Goal: Check status: Check status

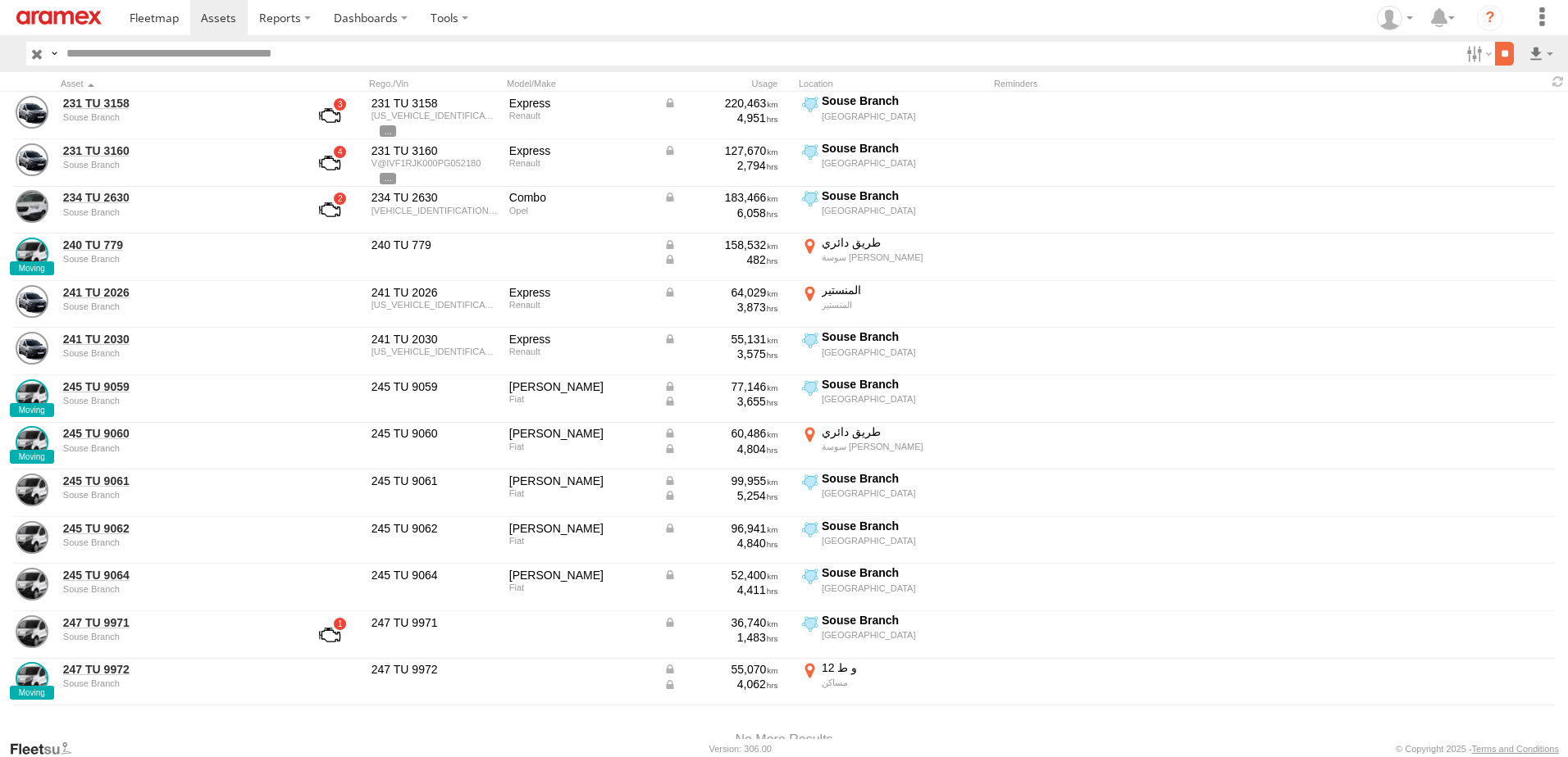
click at [1507, 62] on input "**" at bounding box center [1504, 53] width 18 height 24
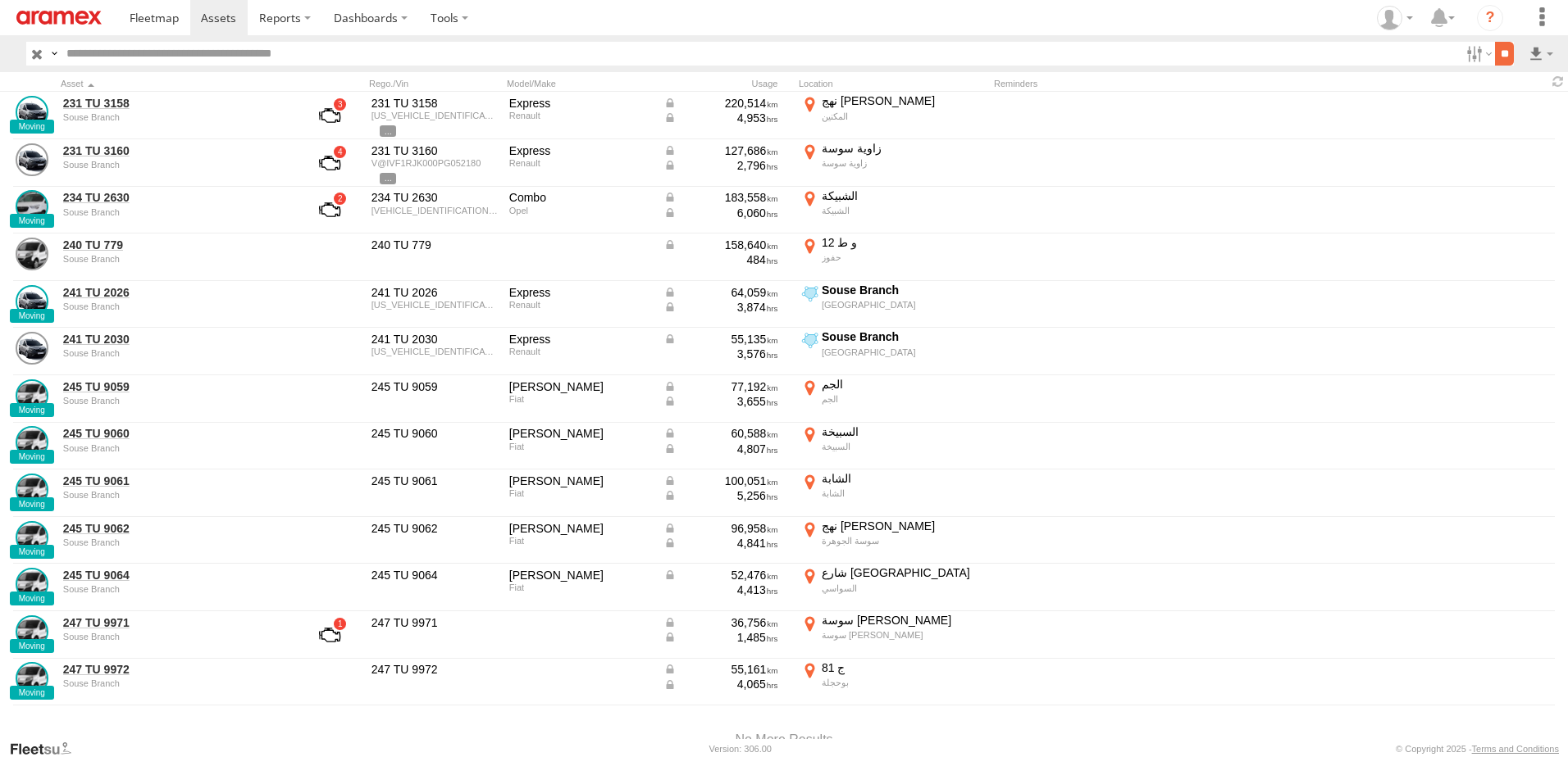
click at [1495, 54] on input "**" at bounding box center [1504, 53] width 18 height 24
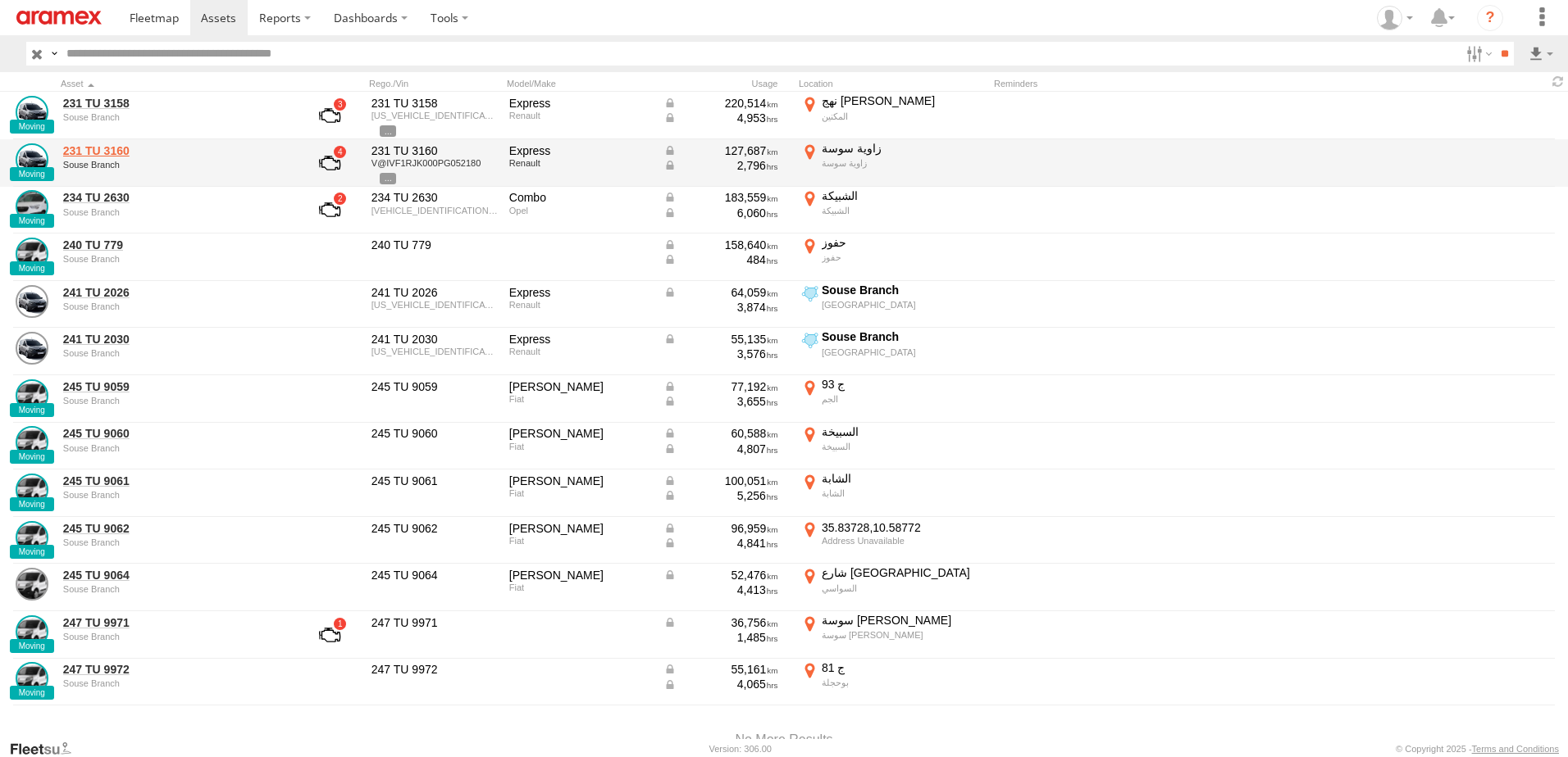
click at [89, 149] on link "231 TU 3160" at bounding box center [175, 150] width 225 height 15
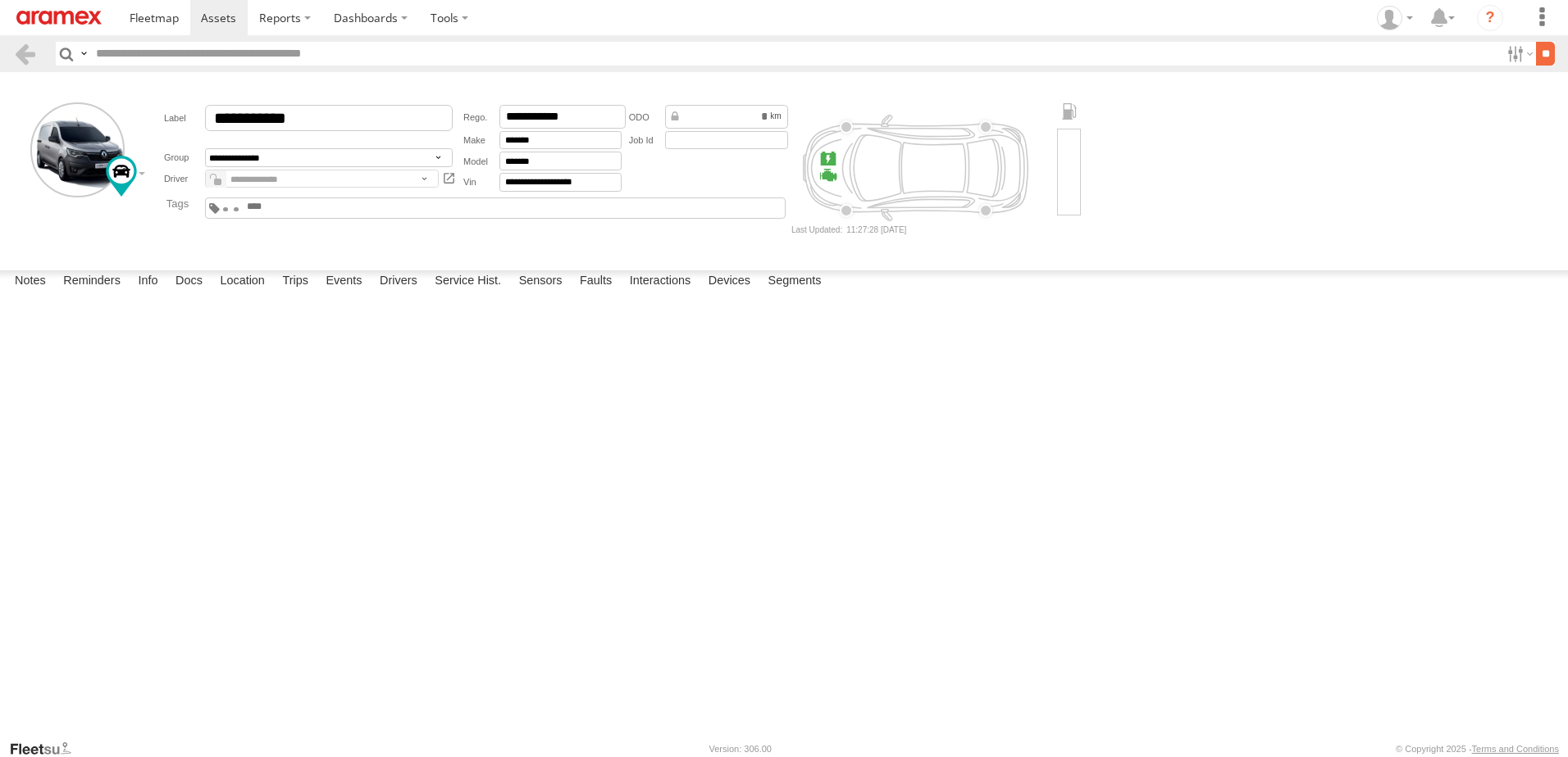
click at [1539, 47] on input "**" at bounding box center [1545, 53] width 18 height 24
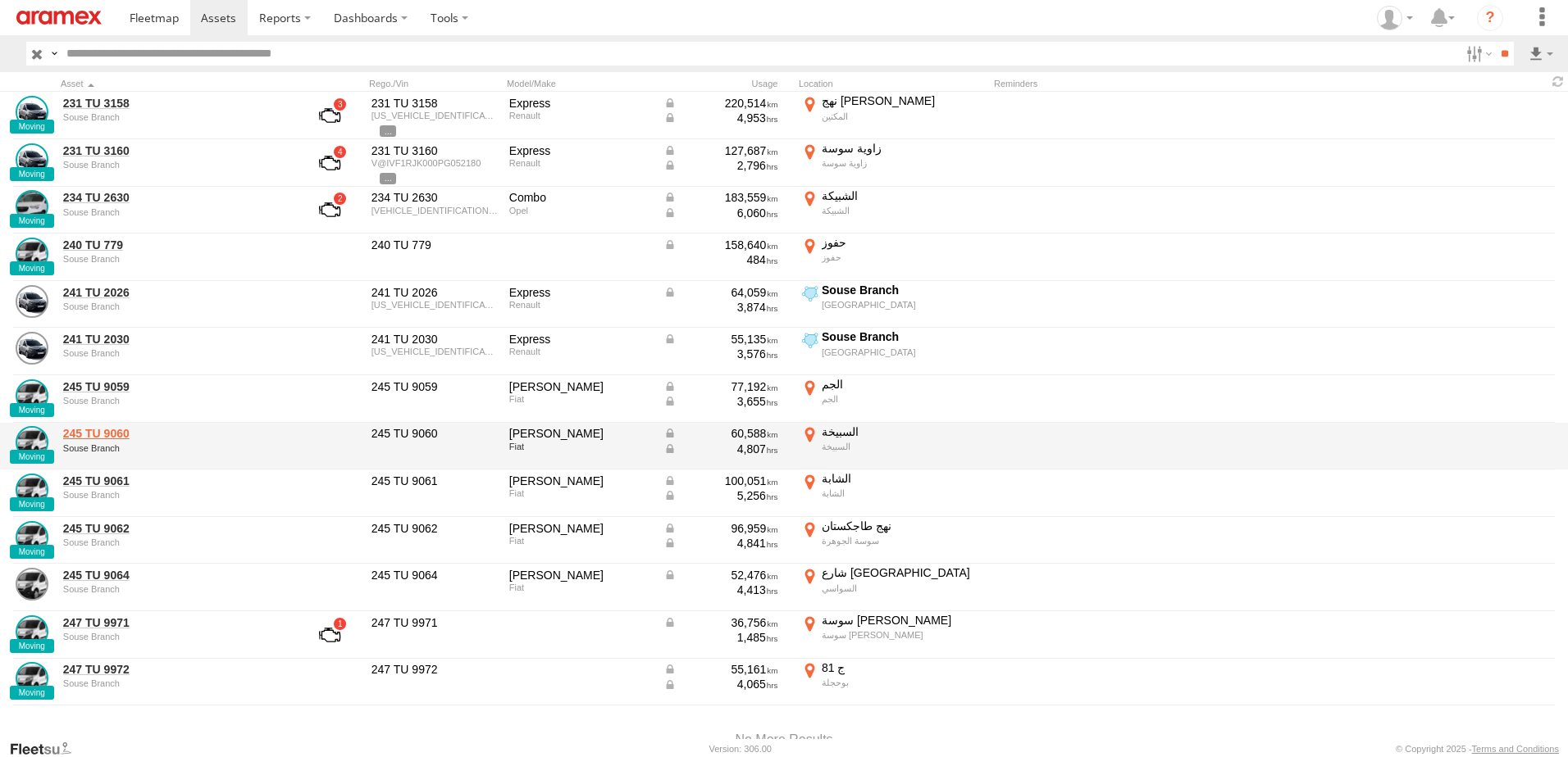
click at [78, 434] on link "245 TU 9060" at bounding box center [175, 433] width 225 height 15
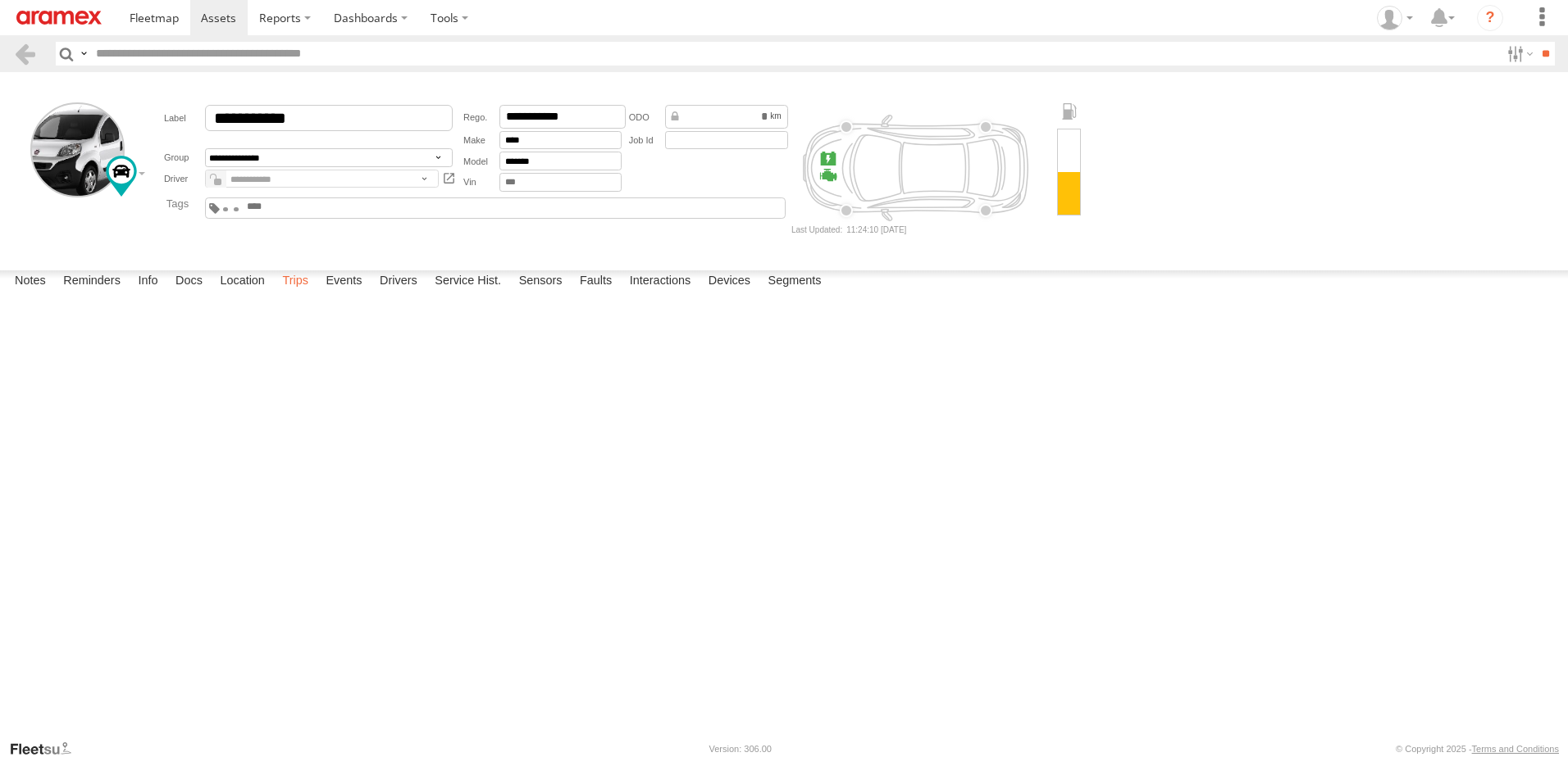
click at [287, 293] on label "Trips" at bounding box center [295, 282] width 43 height 23
click at [243, 293] on label "Location" at bounding box center [242, 282] width 62 height 23
click at [180, 293] on label "Docs" at bounding box center [189, 282] width 44 height 23
click at [154, 293] on label "Info" at bounding box center [147, 282] width 36 height 23
click at [87, 293] on label "Reminders" at bounding box center [92, 282] width 74 height 23
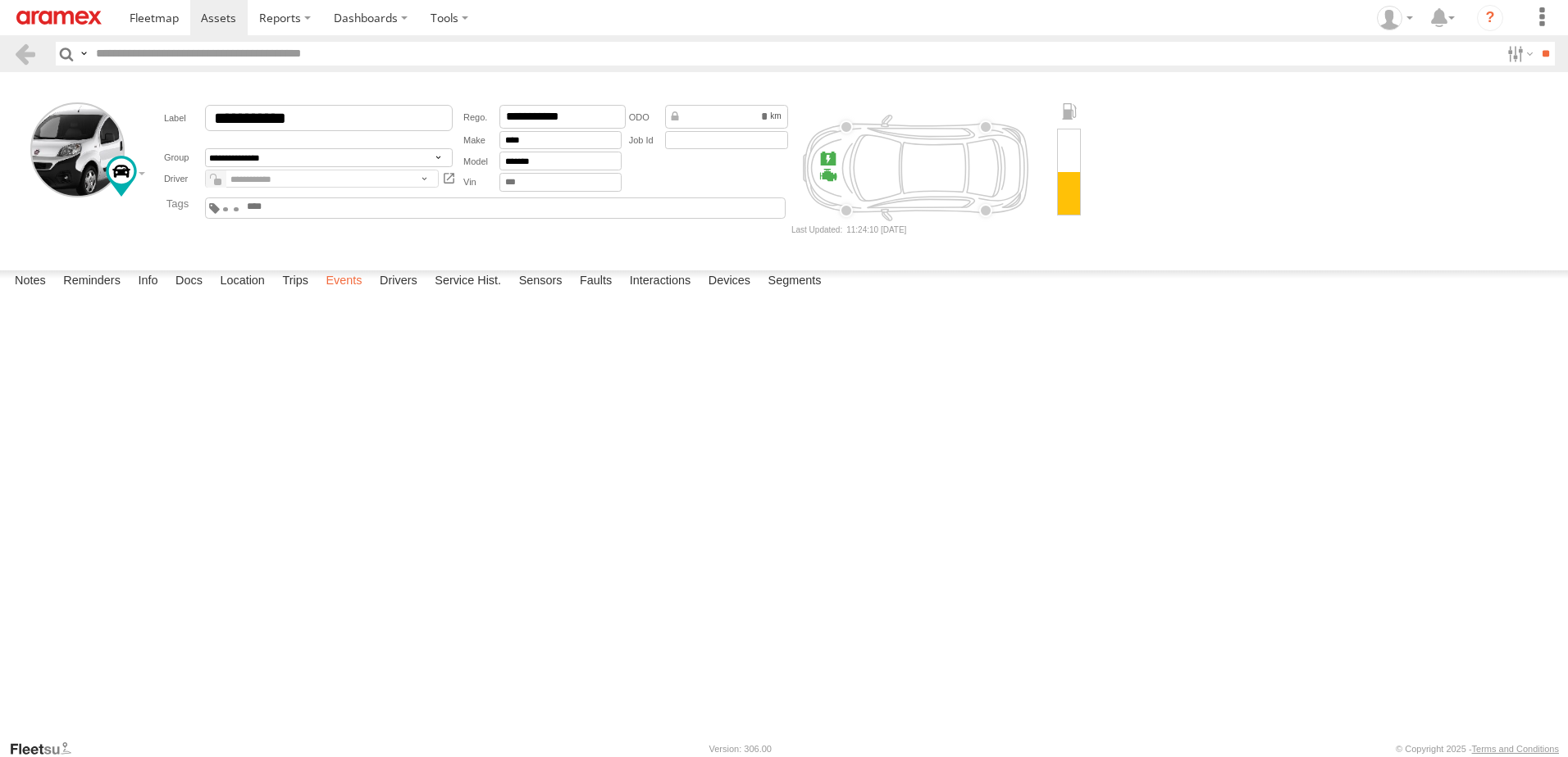
click at [358, 293] on label "Events" at bounding box center [344, 282] width 52 height 23
click at [400, 293] on label "Drivers" at bounding box center [399, 282] width 54 height 23
click at [469, 293] on label "Service Hist." at bounding box center [468, 282] width 83 height 23
click at [534, 293] on label "Sensors" at bounding box center [541, 282] width 60 height 23
click at [607, 293] on label "Faults" at bounding box center [596, 282] width 48 height 23
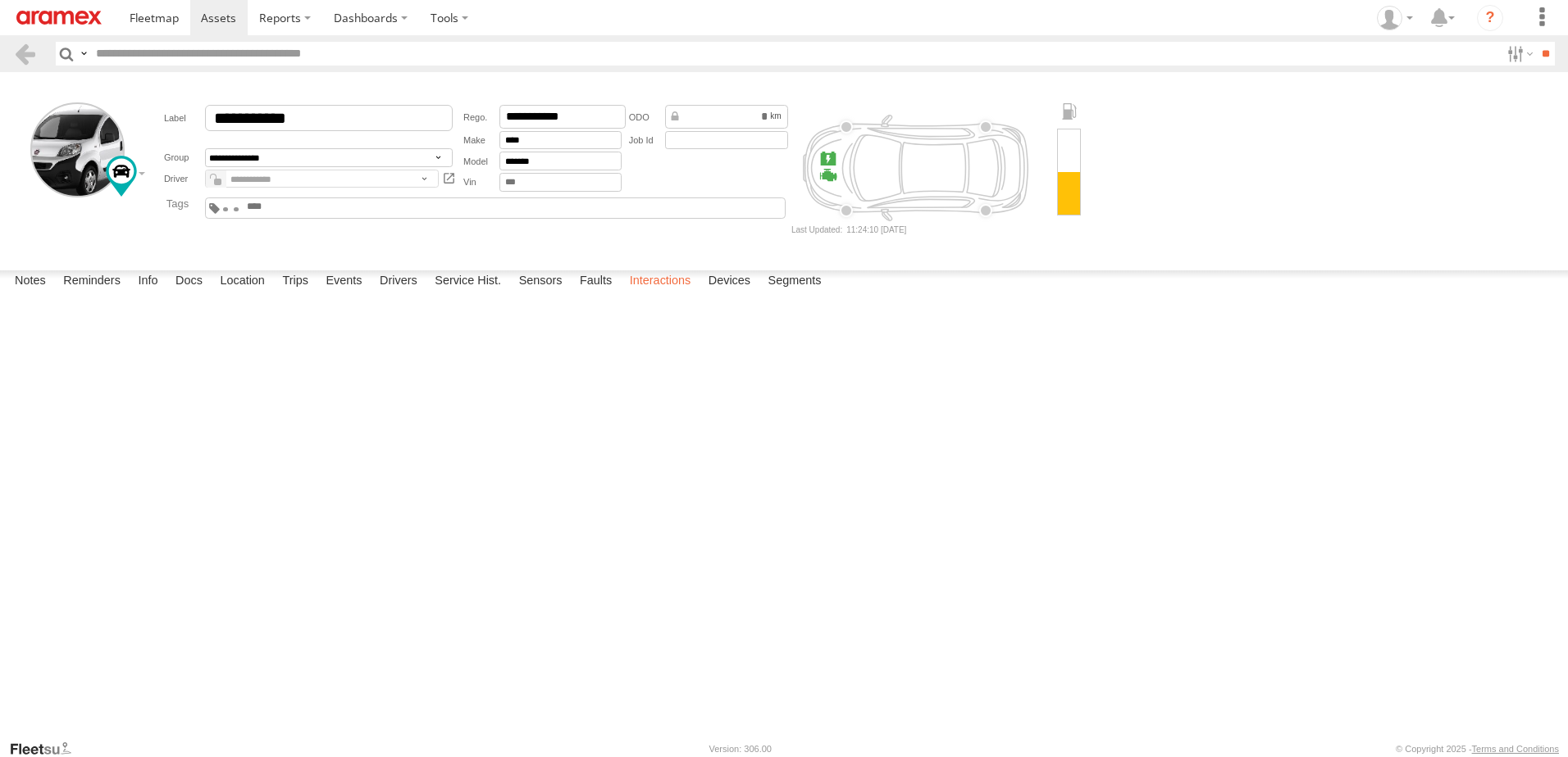
click at [651, 293] on label "Interactions" at bounding box center [661, 282] width 77 height 23
click at [794, 293] on label "Segments" at bounding box center [795, 282] width 70 height 23
click at [0, 0] on label "×" at bounding box center [0, 0] width 0 height 0
click at [159, 19] on span at bounding box center [154, 17] width 49 height 15
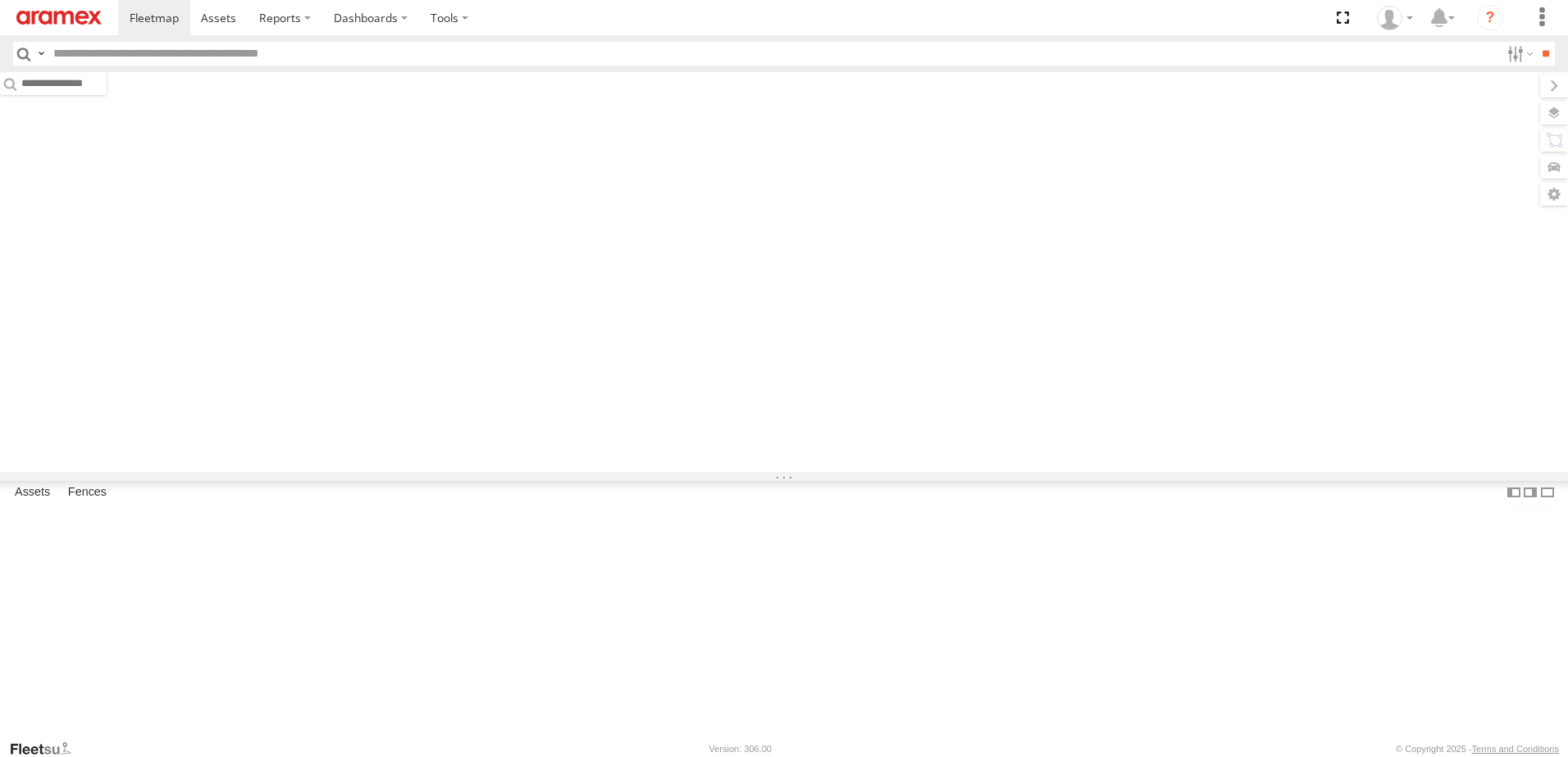
drag, startPoint x: 0, startPoint y: 0, endPoint x: 137, endPoint y: 53, distance: 146.9
click at [137, 53] on input "text" at bounding box center [773, 53] width 1454 height 24
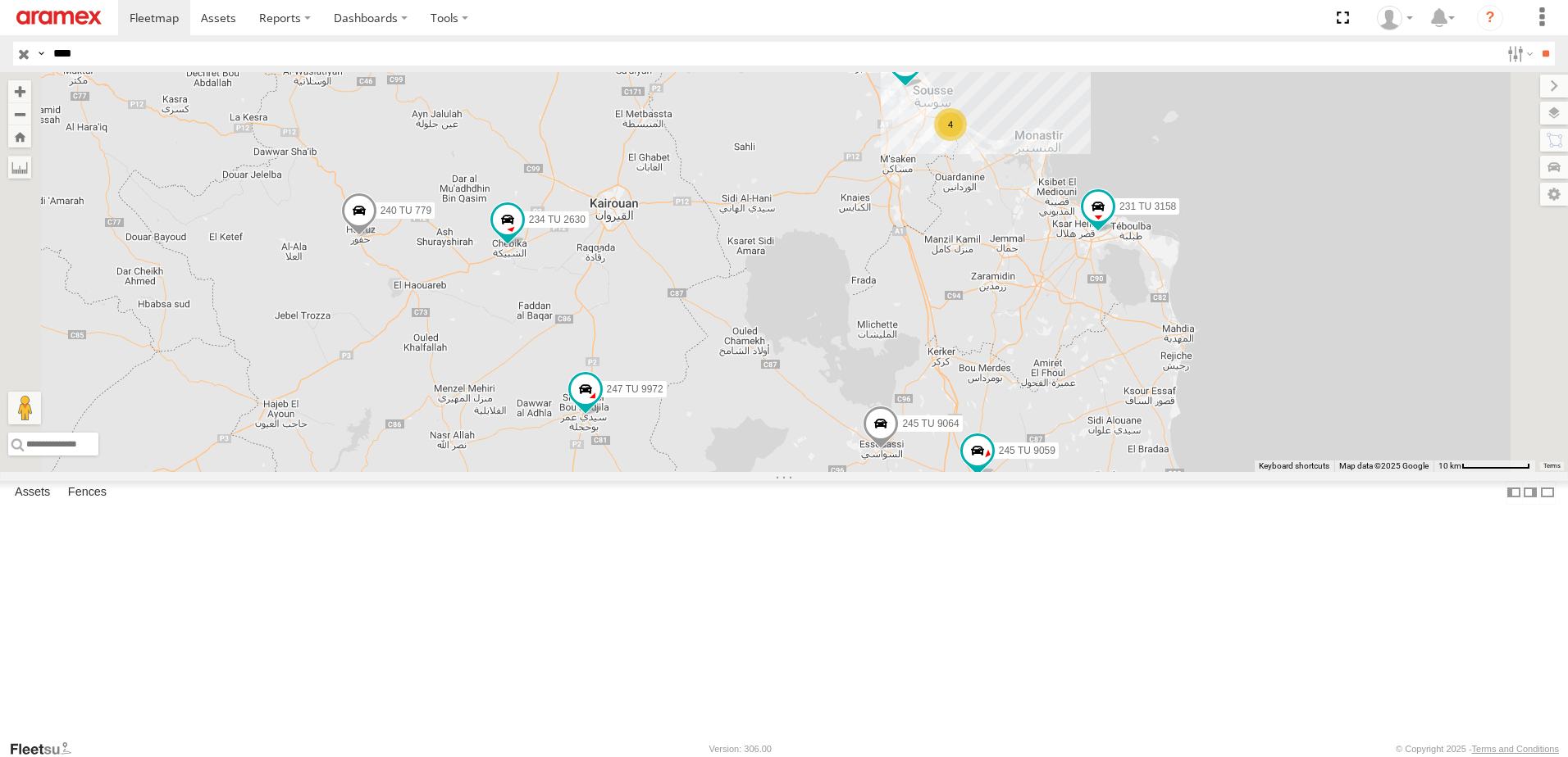
type input "****"
click at [1536, 42] on input "**" at bounding box center [1545, 53] width 18 height 24
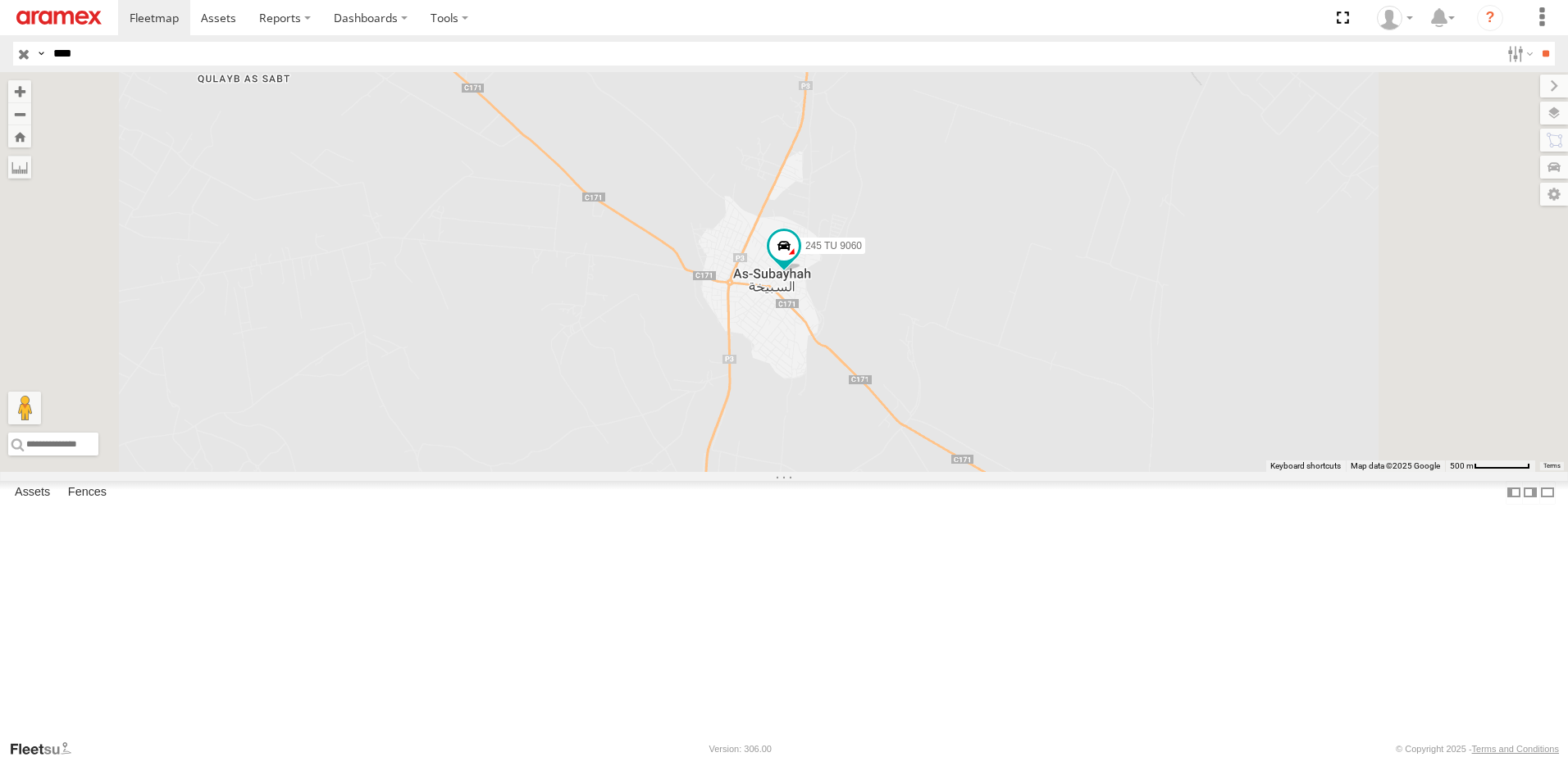
click at [0, 0] on span at bounding box center [0, 0] width 0 height 0
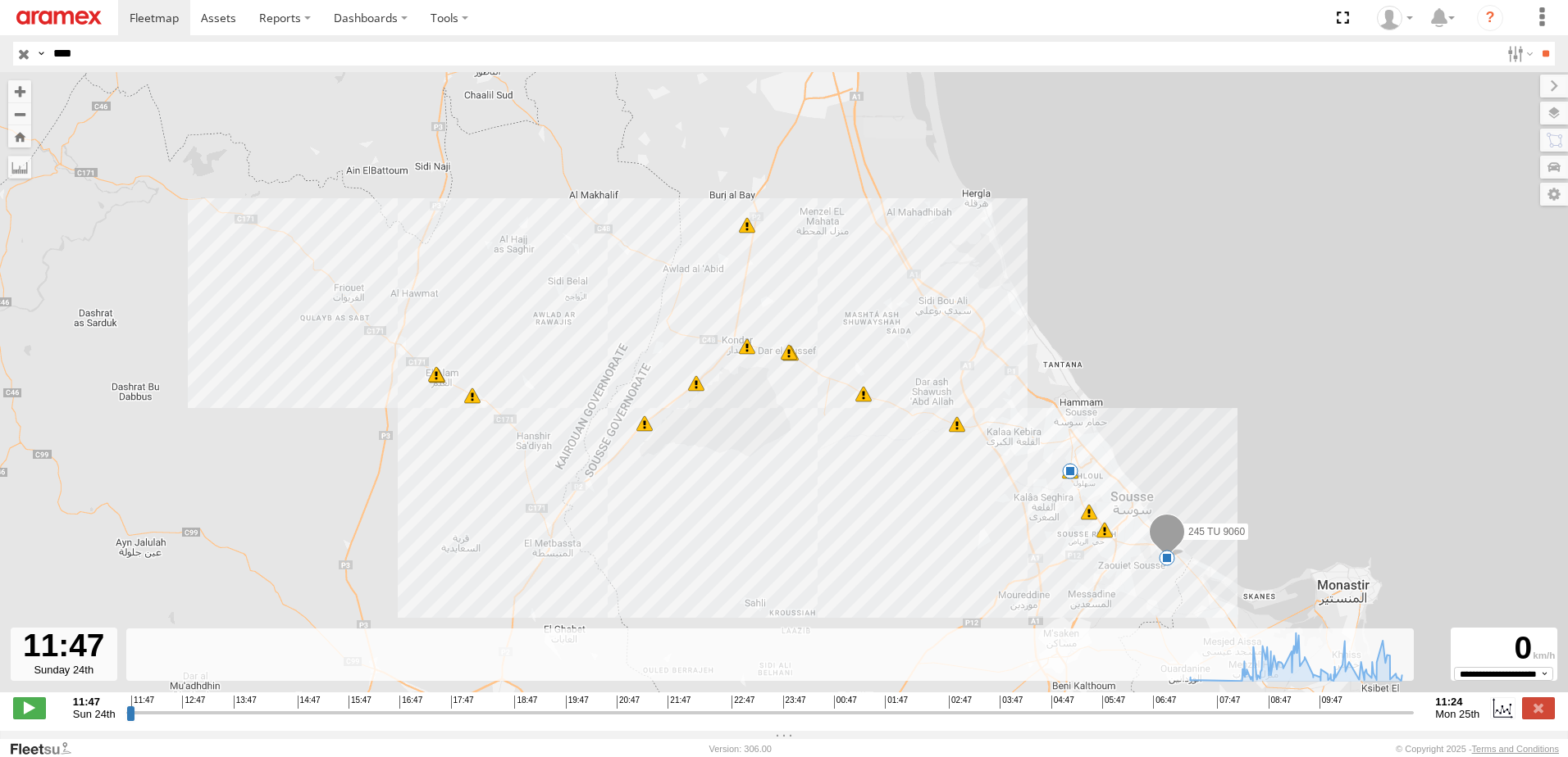
click at [1071, 473] on span at bounding box center [1070, 470] width 16 height 16
click at [1172, 537] on span at bounding box center [1166, 536] width 36 height 45
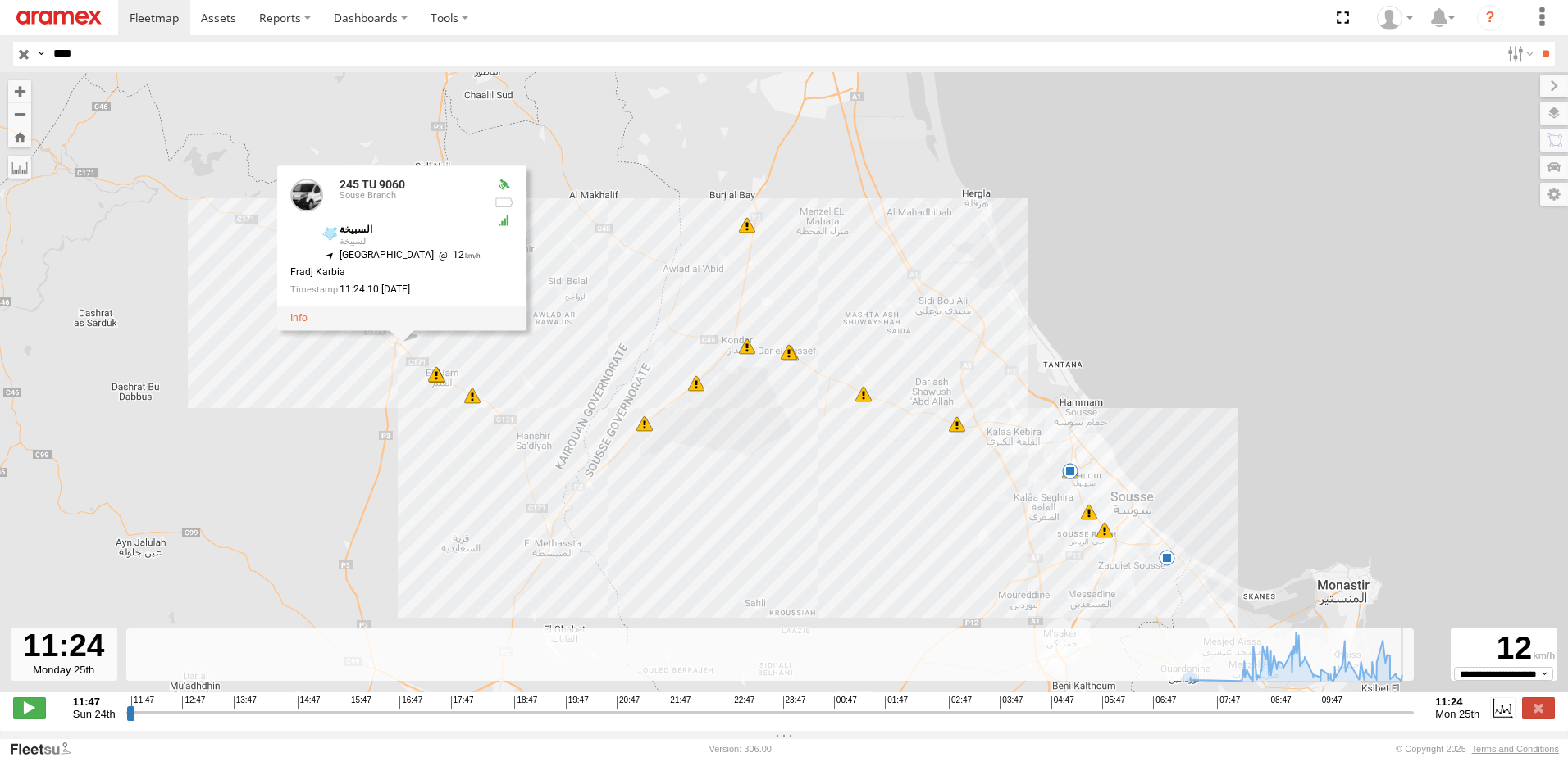
drag, startPoint x: 135, startPoint y: 725, endPoint x: 1427, endPoint y: 791, distance: 1293.7
click at [1415, 720] on input "range" at bounding box center [770, 712] width 1288 height 15
click at [30, 719] on span at bounding box center [30, 709] width 33 height 21
click at [1165, 560] on span at bounding box center [1167, 558] width 16 height 16
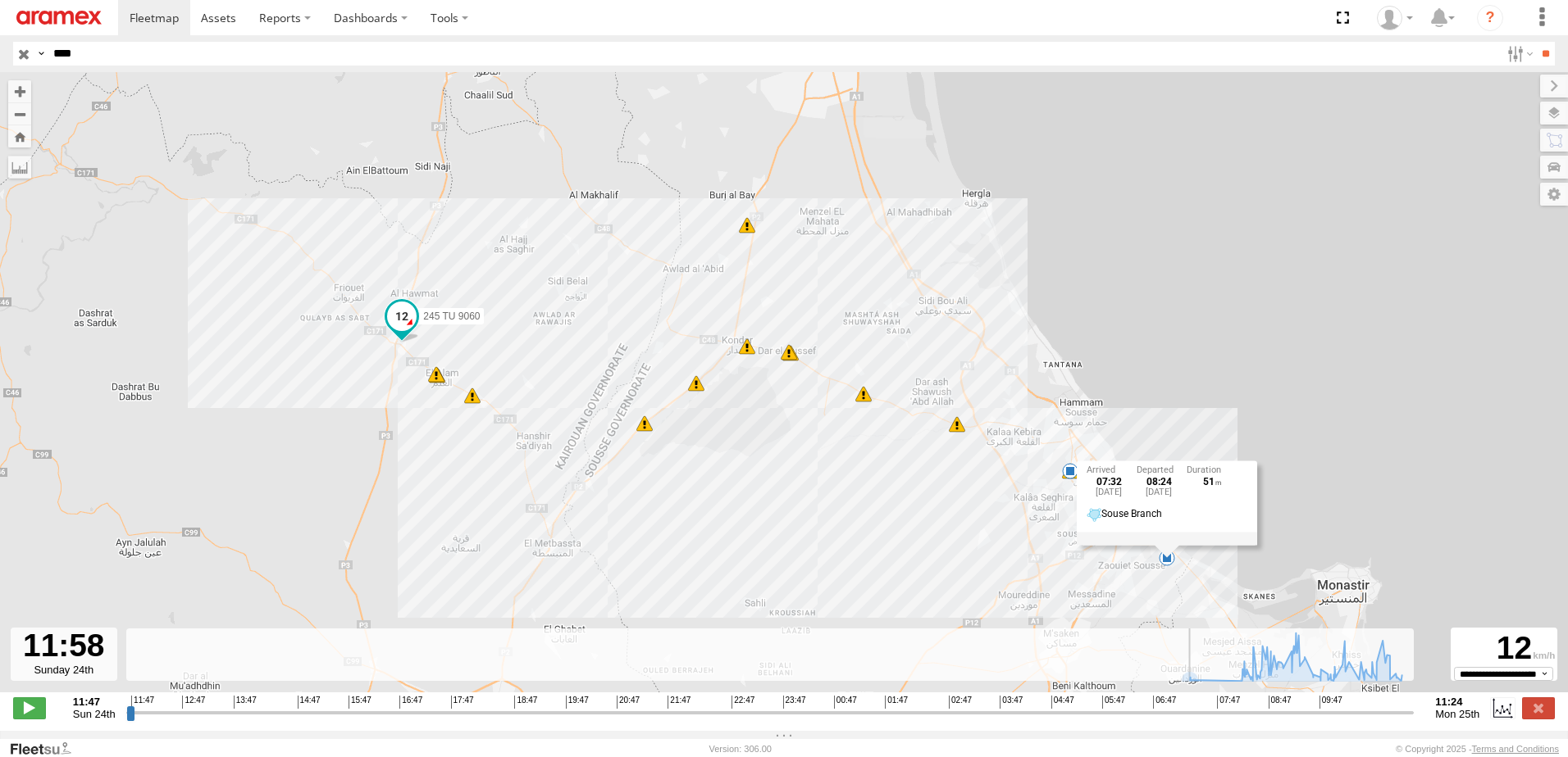
click at [1163, 606] on div "245 TU 9060 07:32 Mon 08:47 Mon 08:51 Mon 08:57 Mon 08:58 Mon 09:23 Mon 09:29 M…" at bounding box center [784, 391] width 1568 height 638
click at [1139, 547] on div "245 TU 9060 07:32 Mon 08:47 Mon 08:51 Mon 08:57 Mon 08:58 Mon 09:23 Mon 09:29 M…" at bounding box center [784, 391] width 1568 height 638
click at [1100, 533] on span at bounding box center [1104, 530] width 16 height 16
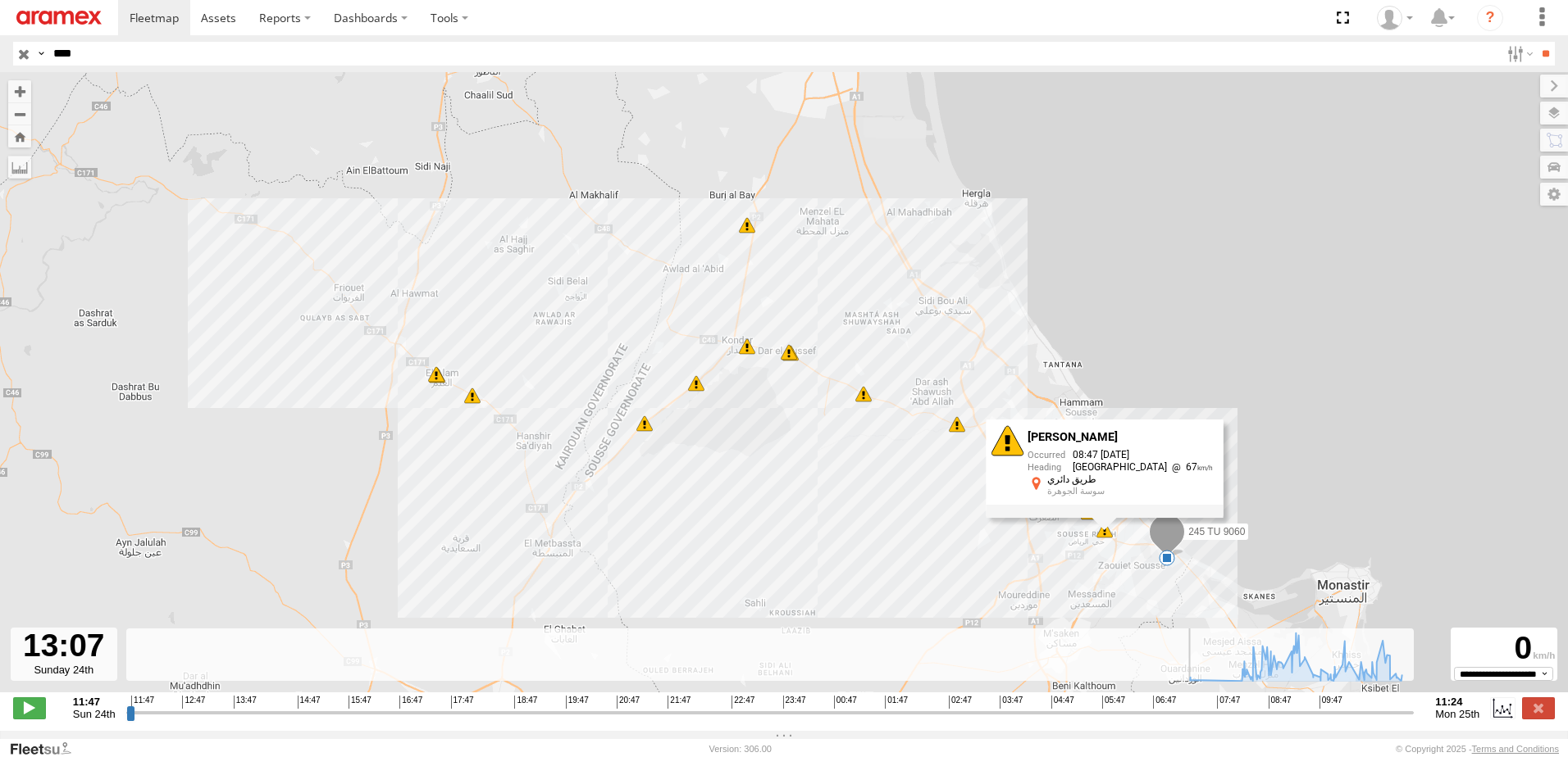
click at [201, 720] on input "range" at bounding box center [770, 712] width 1288 height 15
click at [266, 727] on div "**********" at bounding box center [784, 711] width 1568 height 35
click at [270, 720] on input "range" at bounding box center [770, 712] width 1288 height 15
click at [354, 720] on input "range" at bounding box center [770, 712] width 1288 height 15
click at [437, 720] on input "range" at bounding box center [770, 712] width 1288 height 15
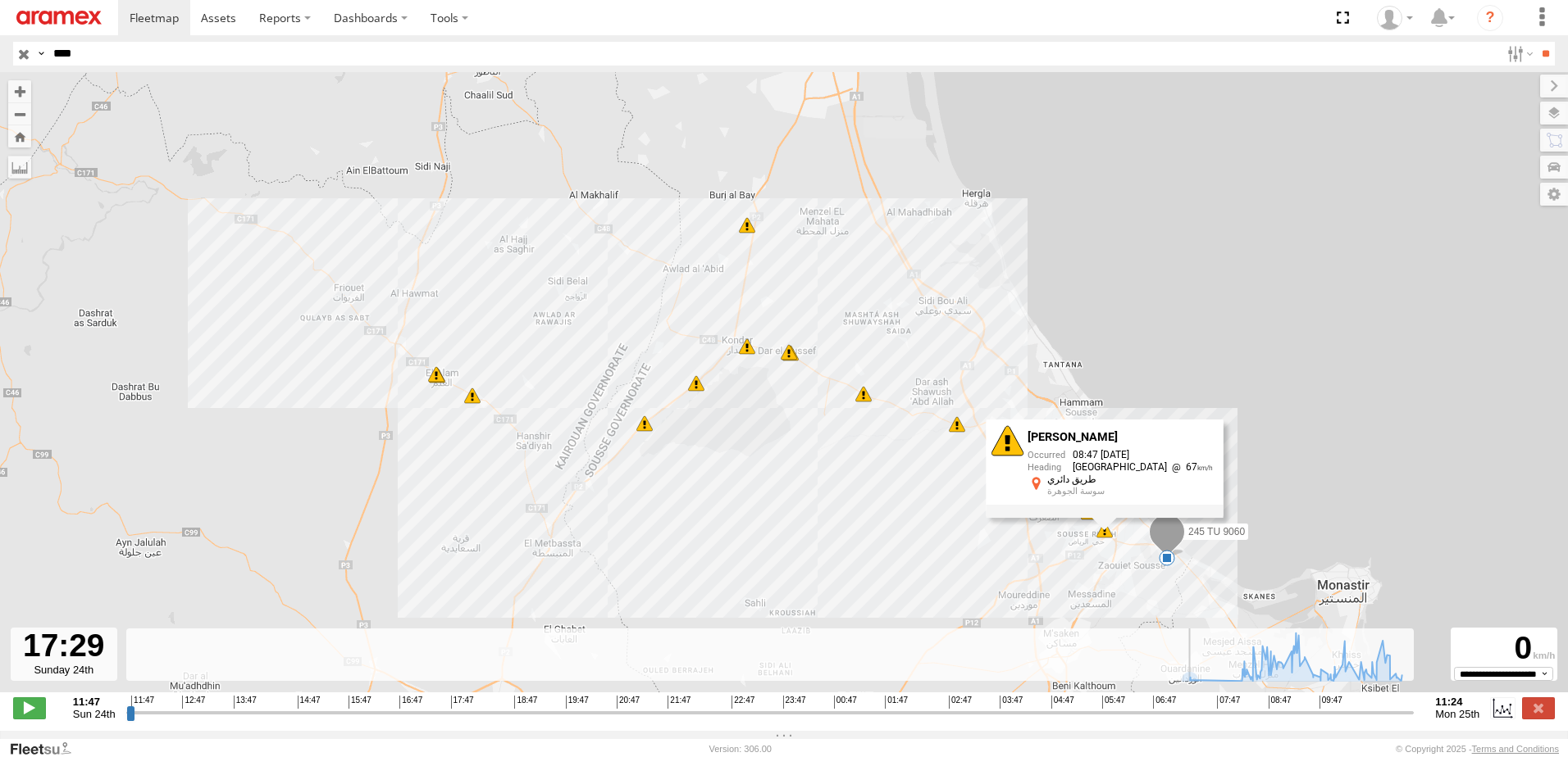
click at [791, 506] on div "245 TU 9060 07:32 Mon 08:47 Mon 08:51 Mon 08:57 Mon 08:58 Mon 09:23 Mon 09:29 M…" at bounding box center [784, 391] width 1568 height 638
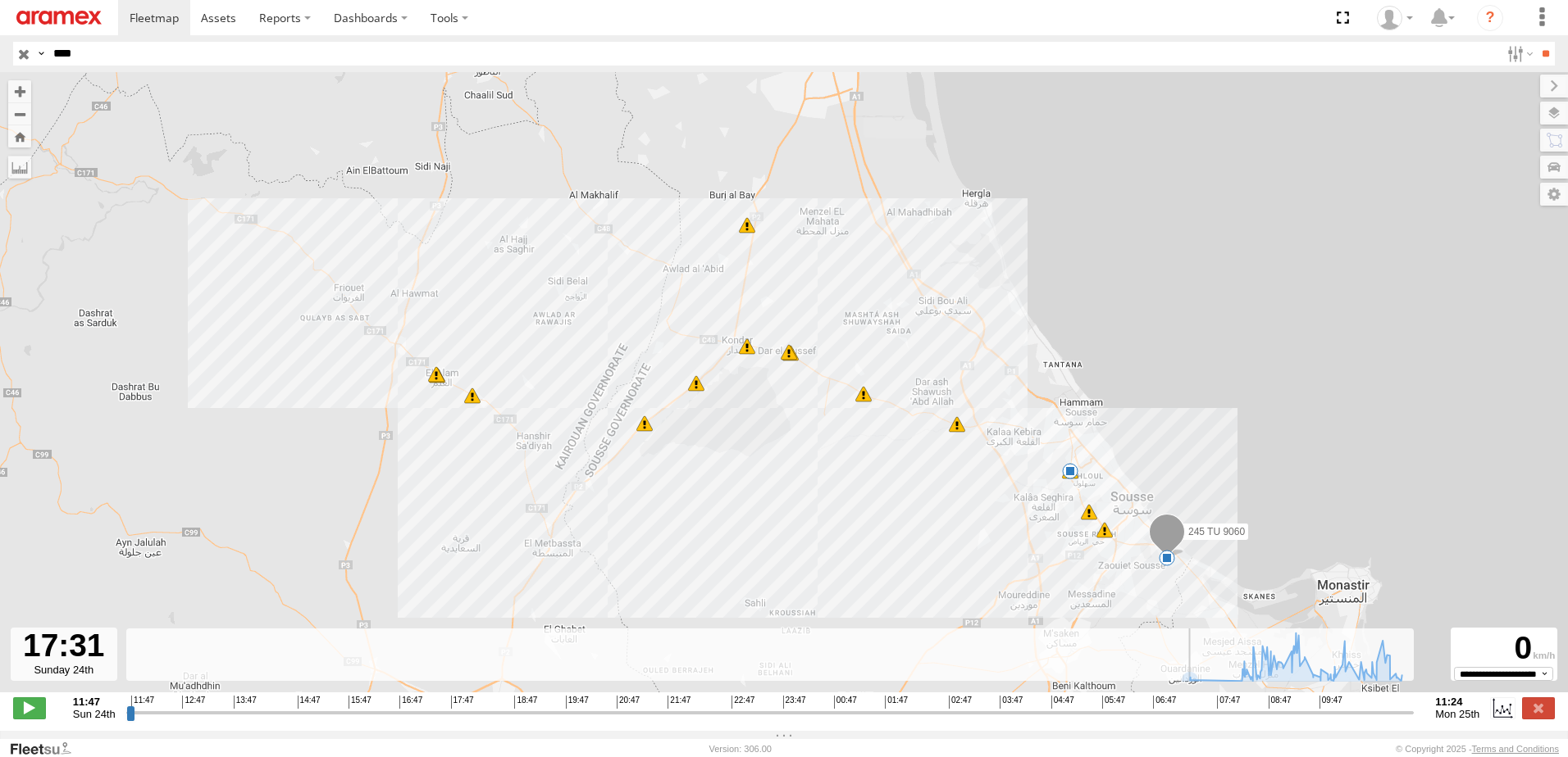
click at [533, 720] on input "range" at bounding box center [770, 712] width 1288 height 15
click at [637, 720] on input "range" at bounding box center [770, 712] width 1288 height 15
click at [715, 718] on input "range" at bounding box center [770, 712] width 1288 height 15
click at [785, 709] on span "23:47" at bounding box center [795, 703] width 23 height 14
click at [913, 719] on input "range" at bounding box center [770, 712] width 1288 height 15
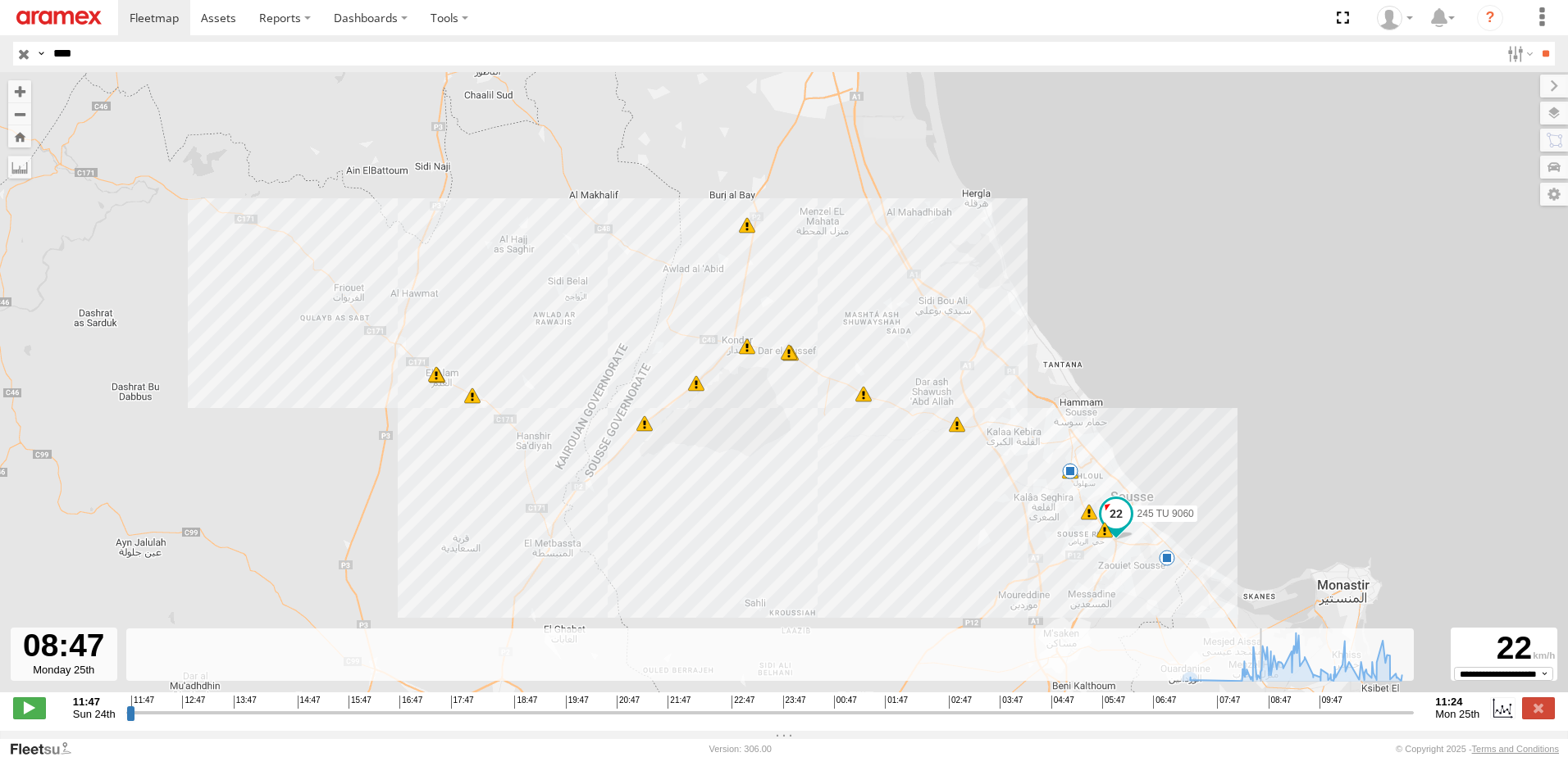
click at [1267, 720] on input "range" at bounding box center [770, 712] width 1288 height 15
click at [1187, 720] on input "range" at bounding box center [770, 712] width 1288 height 15
click at [556, 549] on div "245 TU 9060 07:32 Mon 08:47 Mon 08:51 Mon 08:57 Mon 08:58 Mon 09:23 Mon 09:29 M…" at bounding box center [784, 391] width 1568 height 638
type input "**********"
drag, startPoint x: 162, startPoint y: 16, endPoint x: 93, endPoint y: 29, distance: 70.2
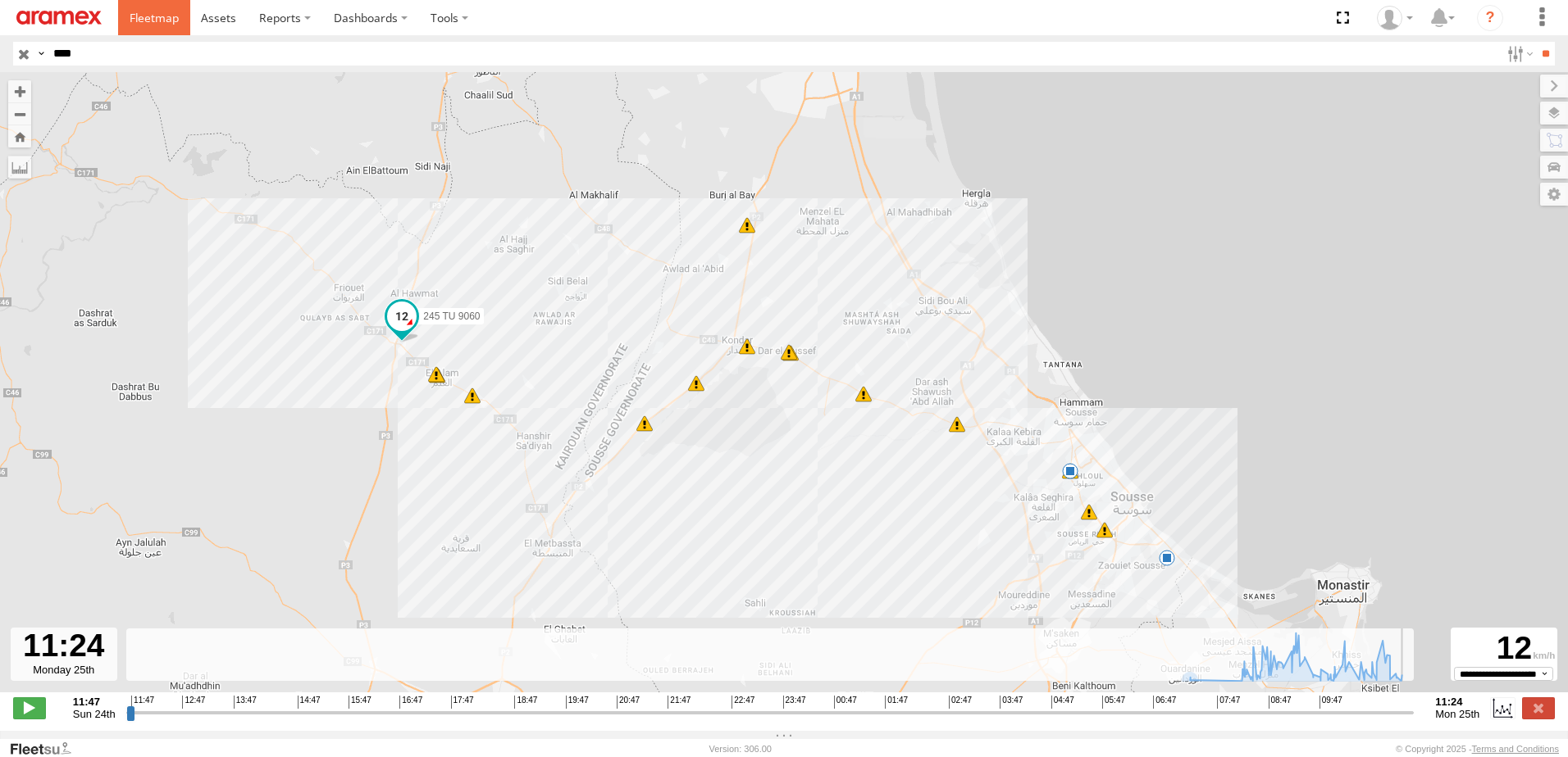
click at [162, 16] on span at bounding box center [154, 17] width 49 height 15
